Goal: Transaction & Acquisition: Register for event/course

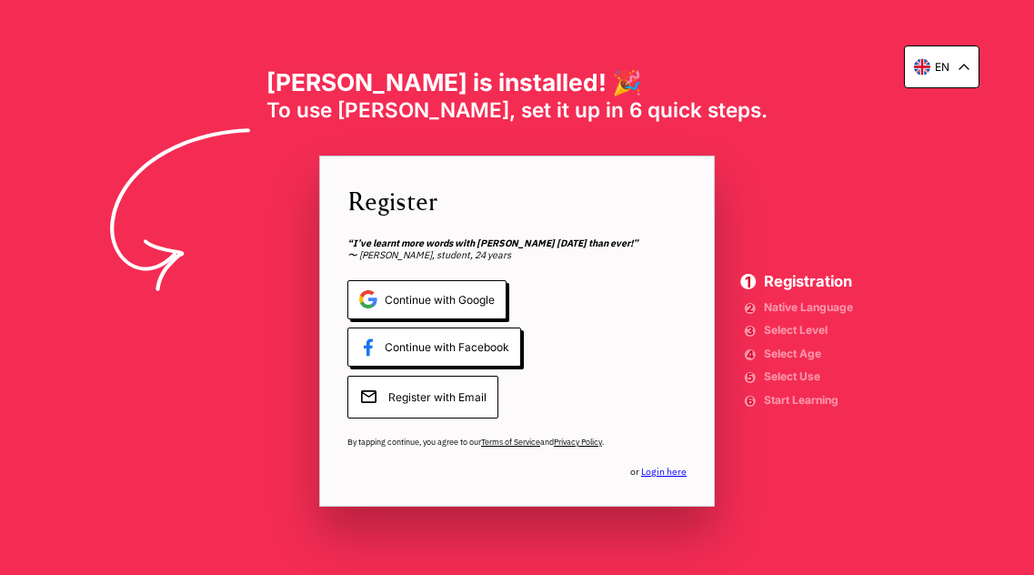
click at [457, 398] on span "Register with Email" at bounding box center [422, 397] width 151 height 43
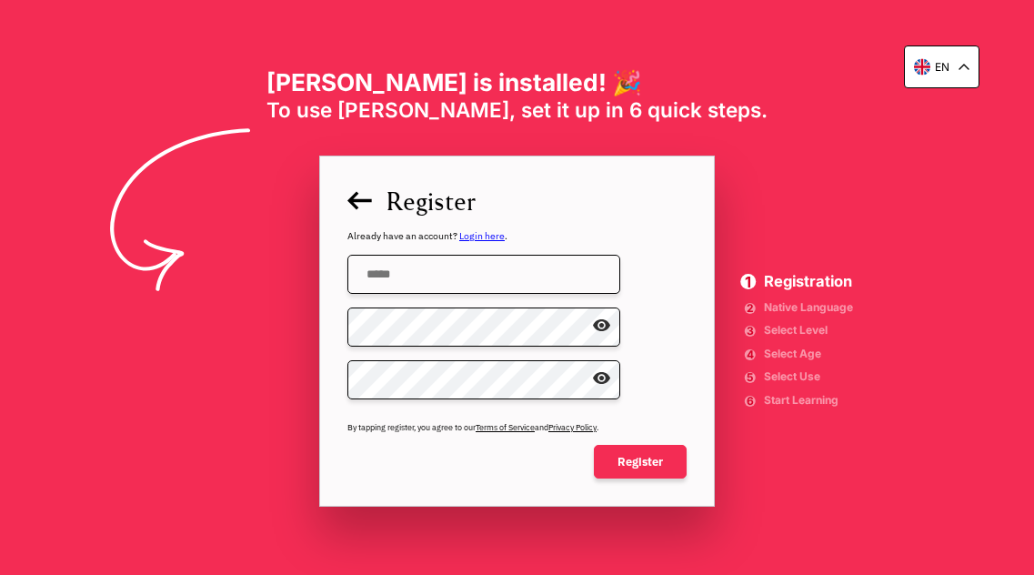
click at [410, 277] on input "email" at bounding box center [483, 274] width 273 height 39
type input "**********"
click at [607, 326] on span at bounding box center [607, 326] width 0 height 0
click at [607, 379] on span at bounding box center [607, 379] width 0 height 0
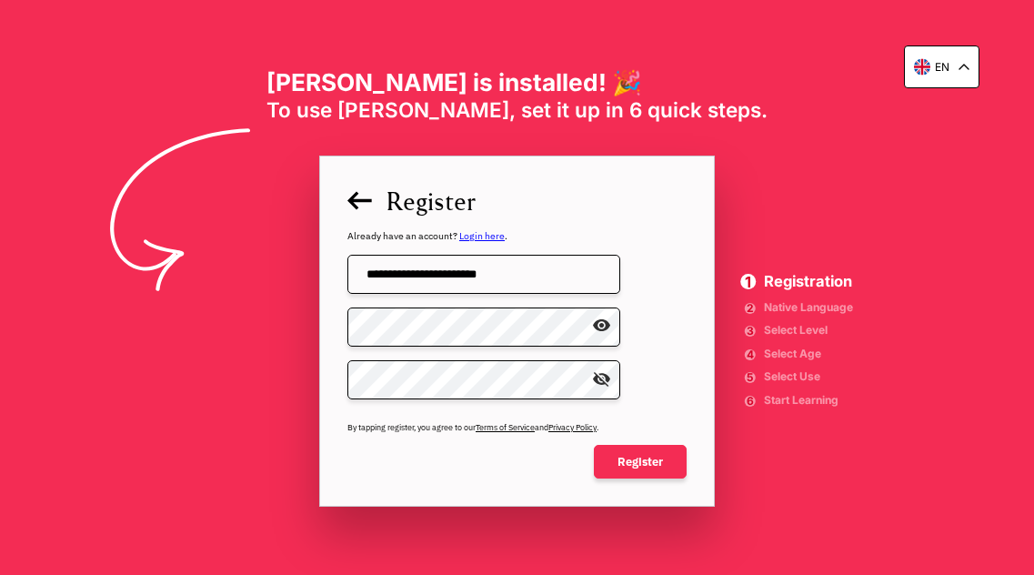
click at [607, 379] on span at bounding box center [607, 379] width 0 height 0
click at [607, 326] on span at bounding box center [607, 326] width 0 height 0
click at [635, 468] on span "Register" at bounding box center [640, 462] width 93 height 34
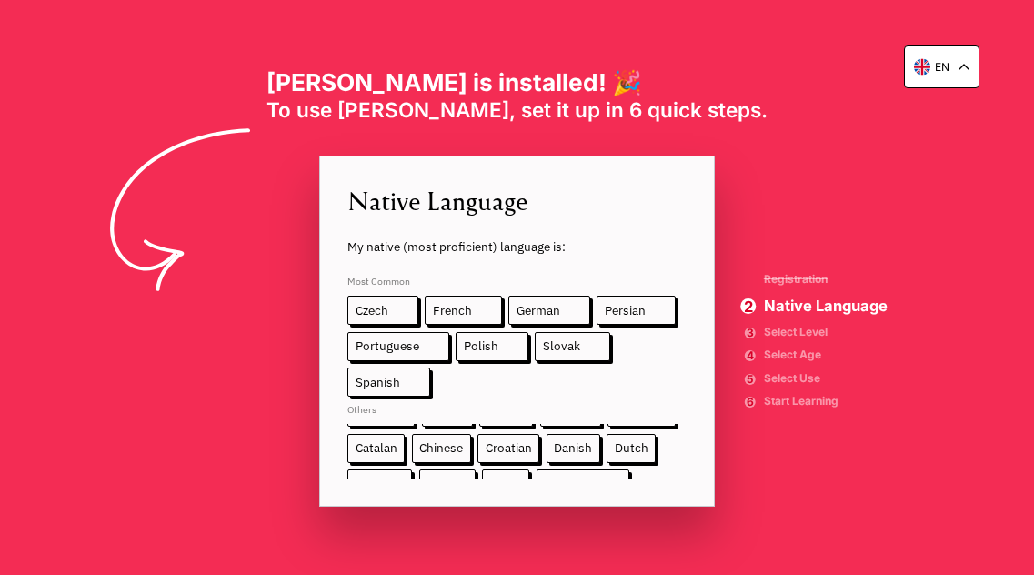
scroll to position [25, 0]
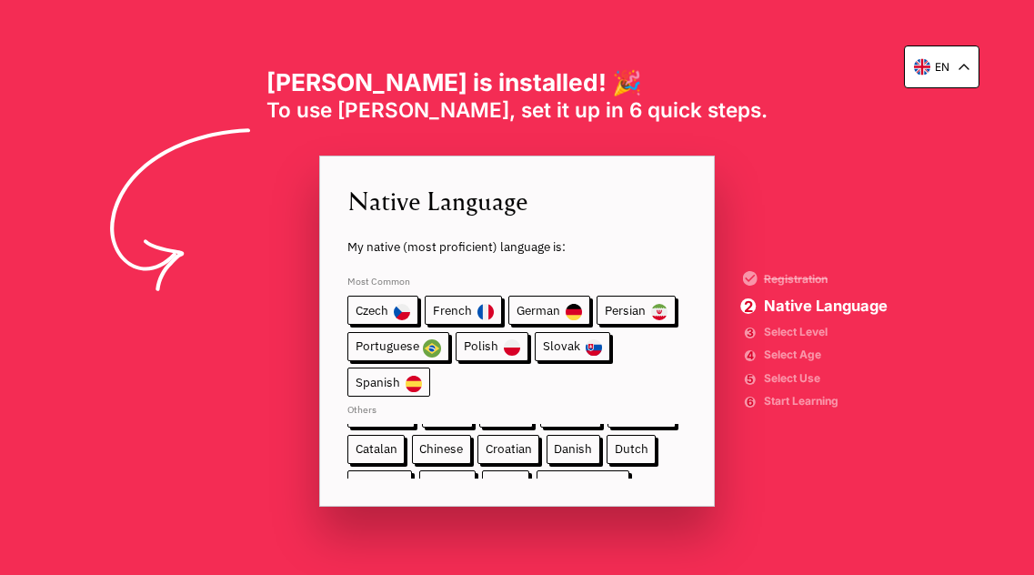
click at [385, 381] on span "Spanish" at bounding box center [388, 381] width 83 height 29
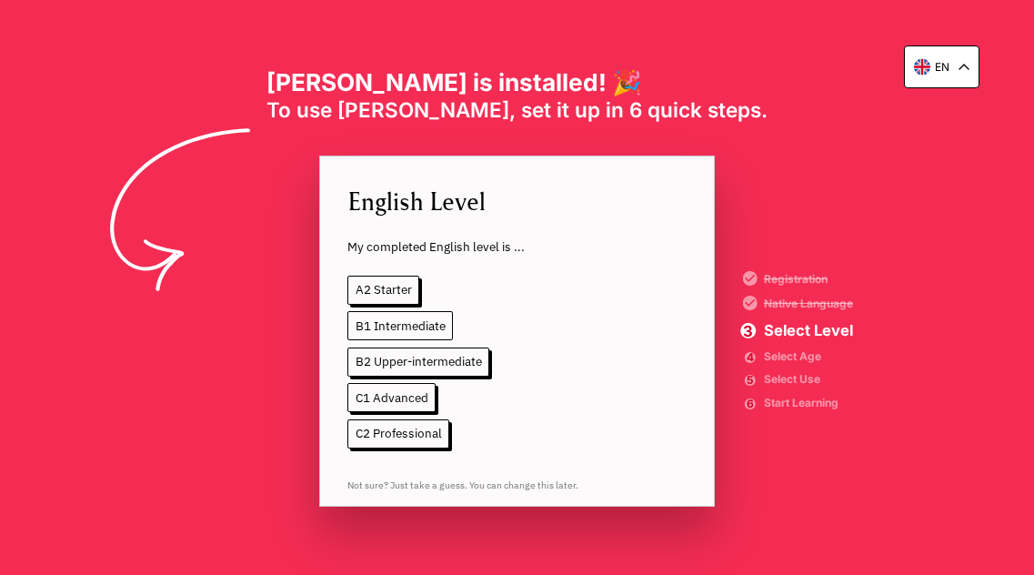
click at [407, 321] on span "B1 Intermediate" at bounding box center [399, 325] width 105 height 29
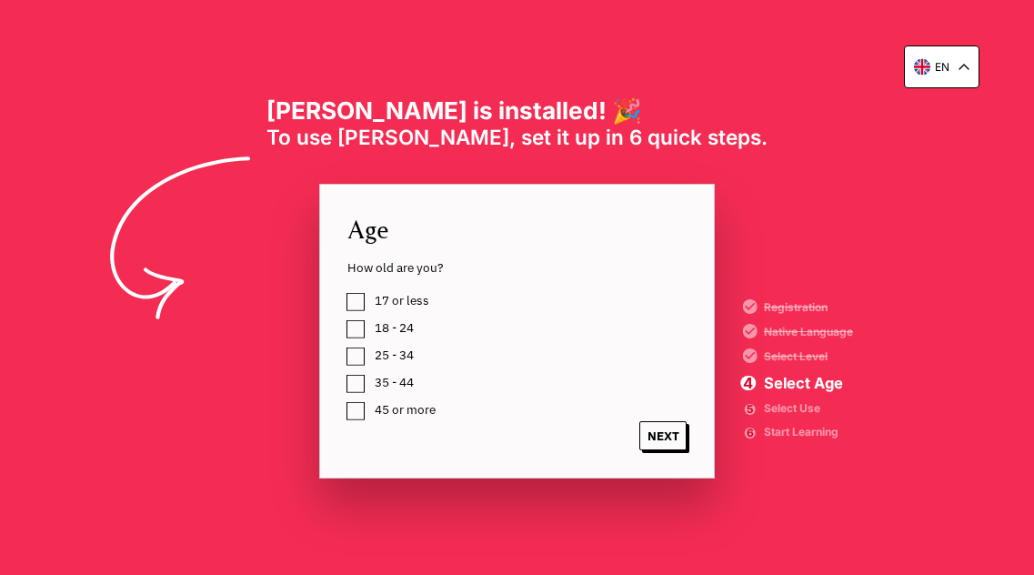
click at [368, 403] on label "45 or more" at bounding box center [401, 409] width 67 height 23
click at [676, 440] on span "NEXT" at bounding box center [662, 435] width 47 height 29
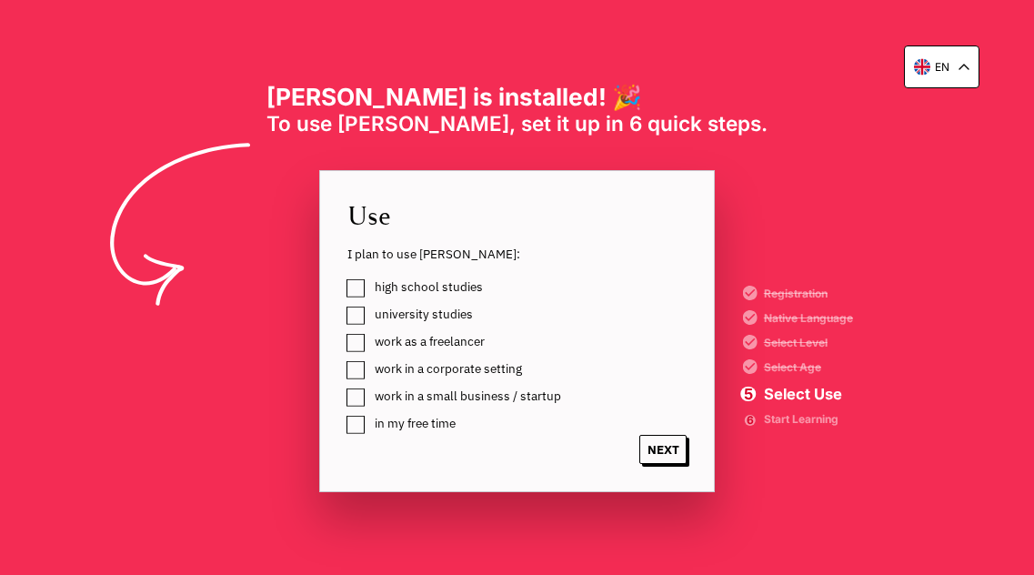
click at [368, 286] on label "high school studies" at bounding box center [425, 287] width 115 height 23
click at [368, 393] on label "work in a small business / startup" at bounding box center [464, 396] width 193 height 23
click at [368, 428] on label "in my free time" at bounding box center [411, 423] width 87 height 23
click at [658, 447] on span "NEXT" at bounding box center [662, 449] width 47 height 29
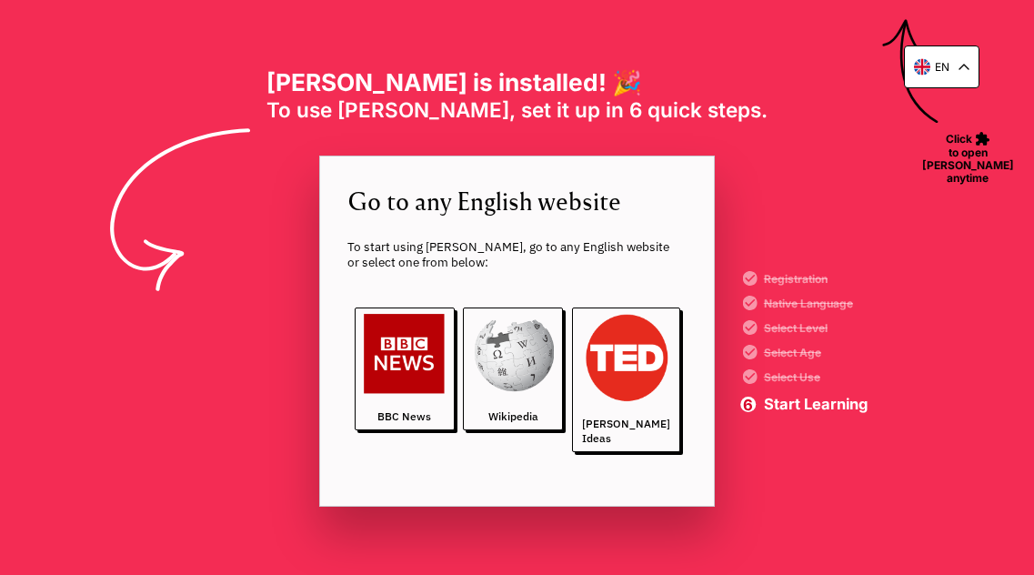
click at [966, 62] on div "en" at bounding box center [941, 66] width 75 height 43
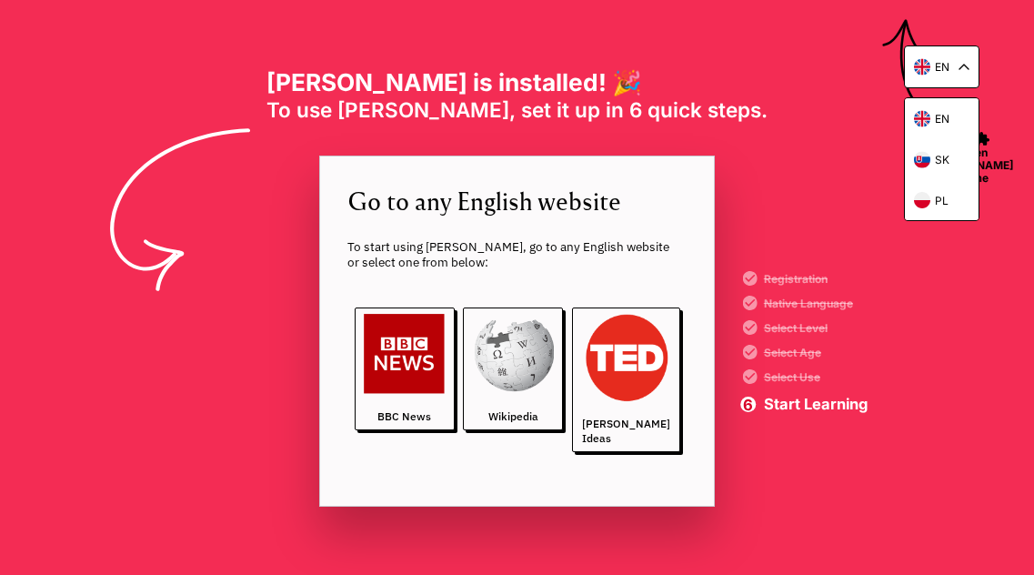
click at [966, 62] on div "en" at bounding box center [941, 66] width 75 height 43
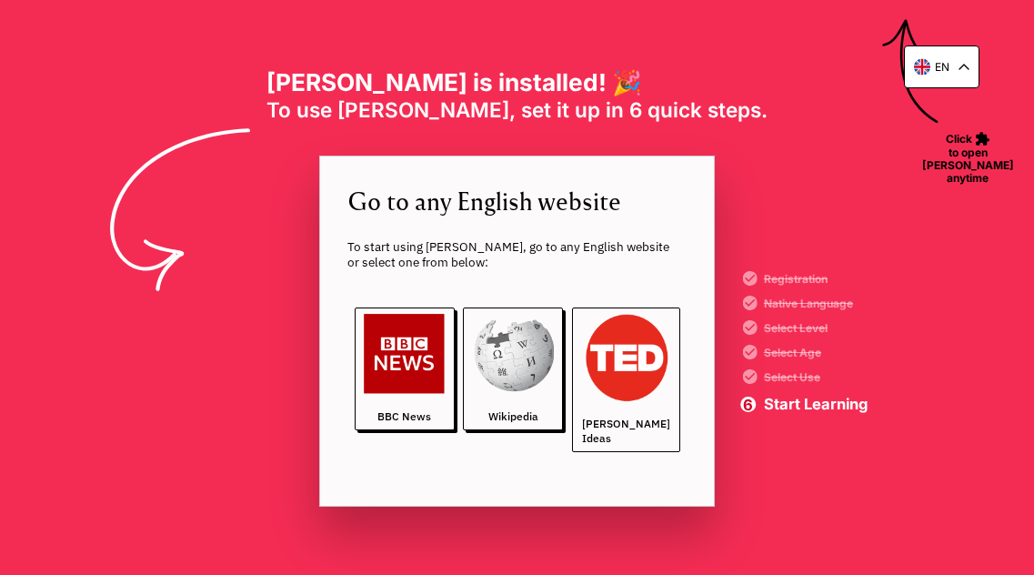
click at [609, 393] on img at bounding box center [626, 358] width 88 height 88
click at [501, 378] on img at bounding box center [513, 354] width 81 height 81
click at [405, 367] on img at bounding box center [404, 354] width 81 height 81
